Goal: Find specific page/section

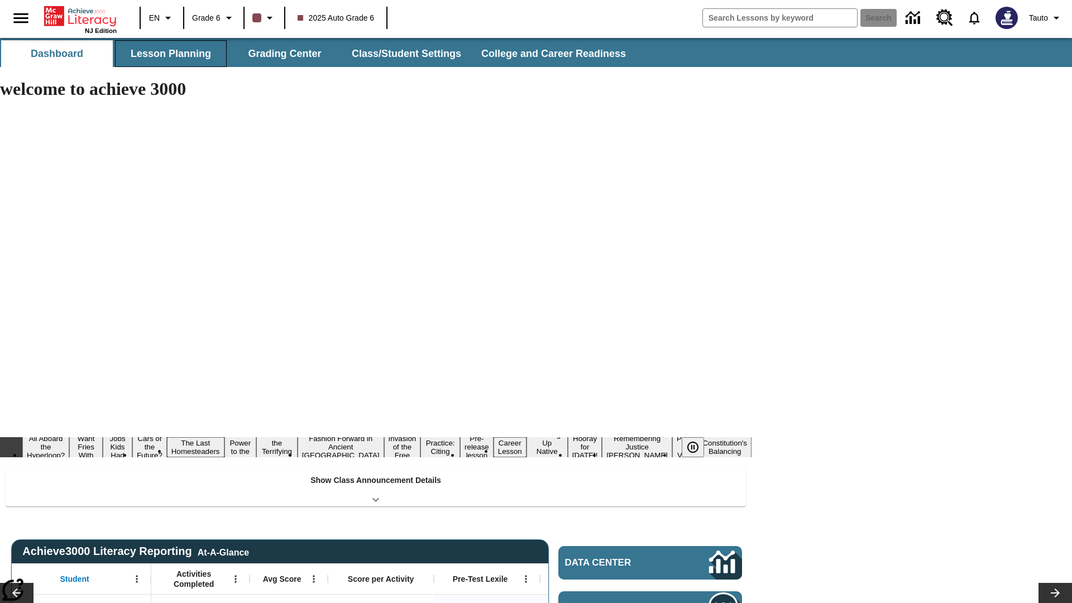
click at [171, 54] on button "Lesson Planning" at bounding box center [171, 53] width 112 height 27
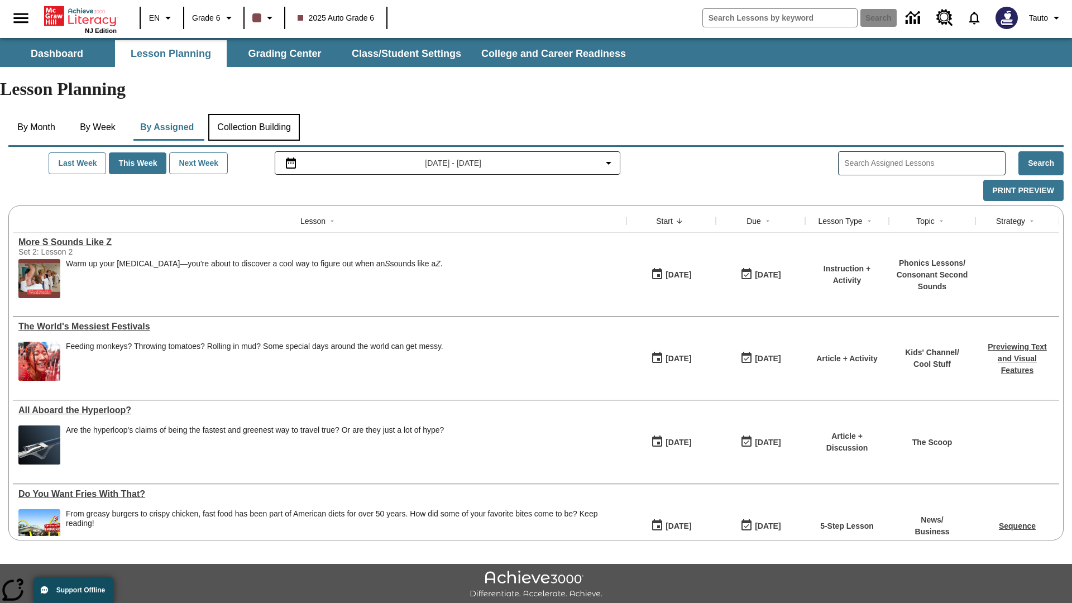
click at [258, 114] on button "Collection Building" at bounding box center [254, 127] width 92 height 27
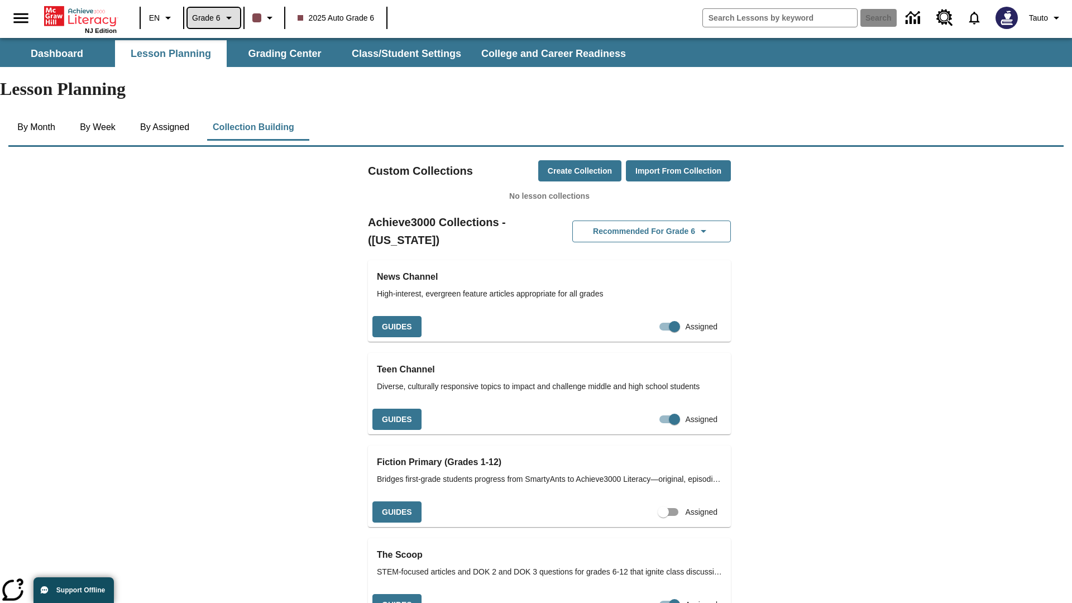
click at [214, 18] on span "Grade 6" at bounding box center [206, 18] width 28 height 12
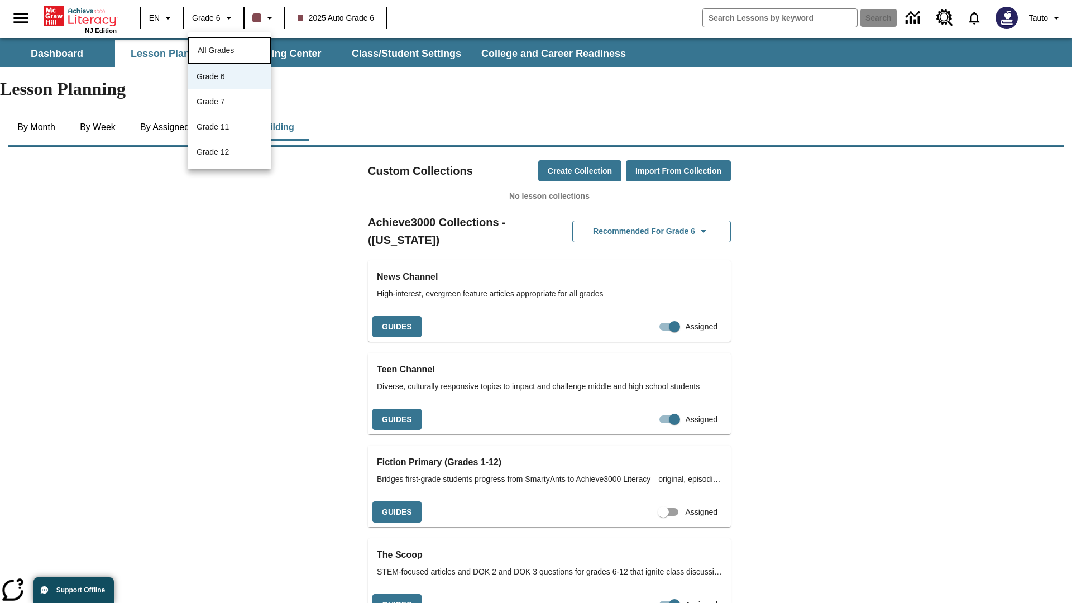
click at [230, 49] on span "All Grades" at bounding box center [216, 50] width 36 height 9
